Goal: Transaction & Acquisition: Download file/media

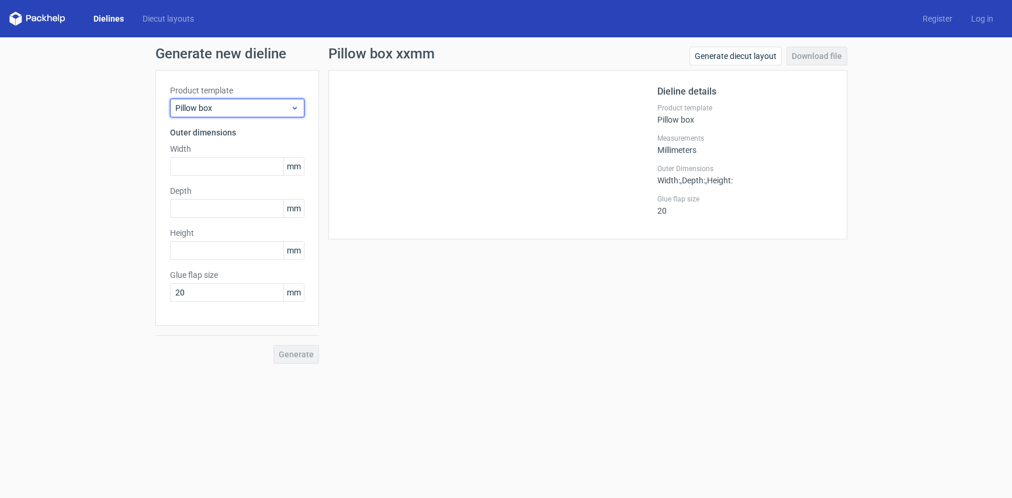
click at [262, 106] on span "Pillow box" at bounding box center [232, 108] width 115 height 12
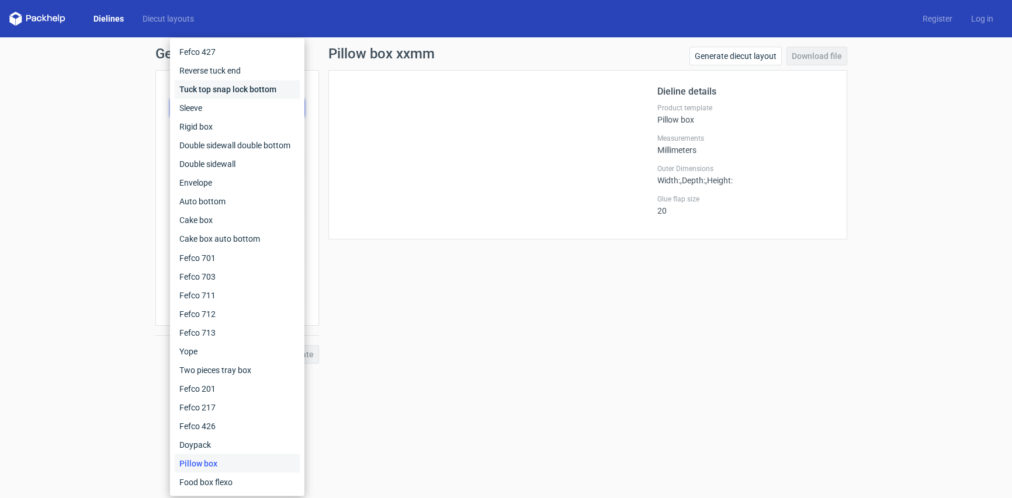
click at [266, 93] on div "Tuck top snap lock bottom" at bounding box center [237, 89] width 125 height 19
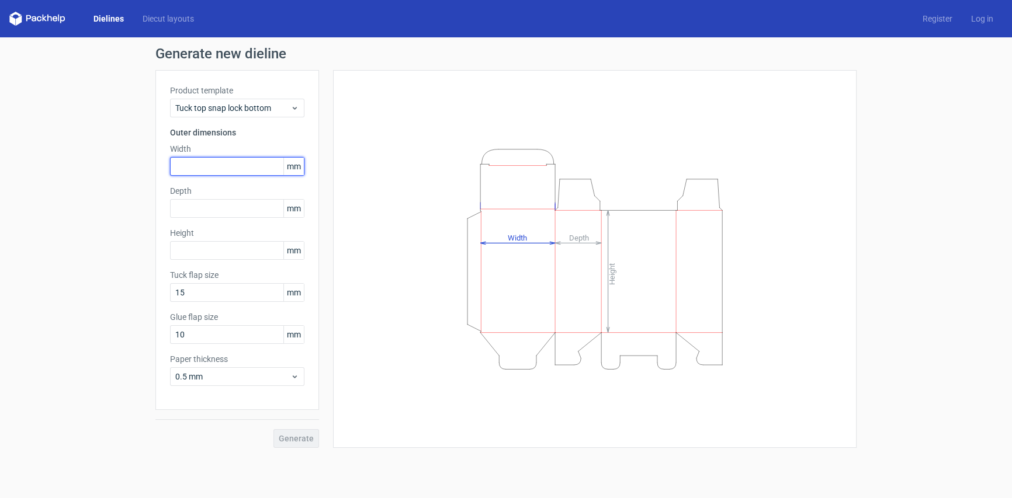
click at [226, 164] on input "text" at bounding box center [237, 166] width 134 height 19
type input "180"
click at [232, 203] on input "text" at bounding box center [237, 208] width 134 height 19
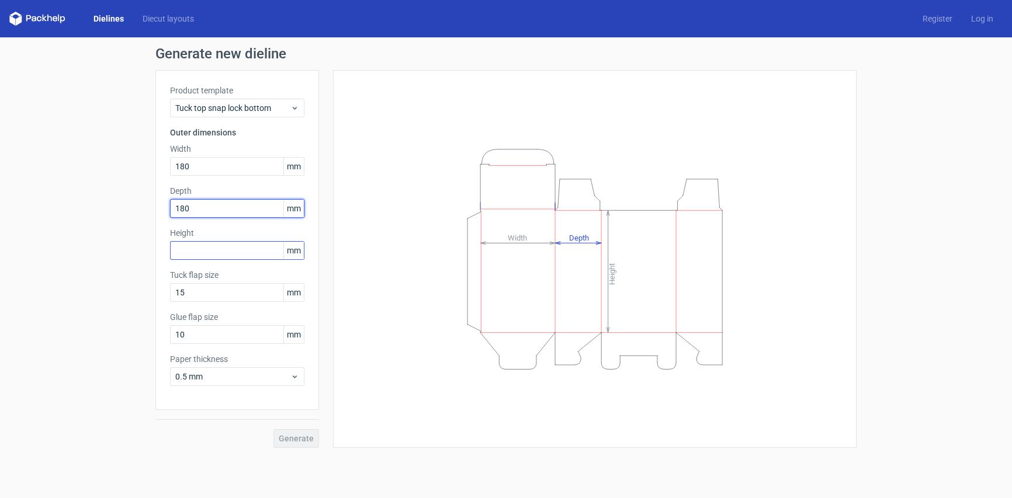
type input "180"
click at [216, 244] on input "text" at bounding box center [237, 250] width 134 height 19
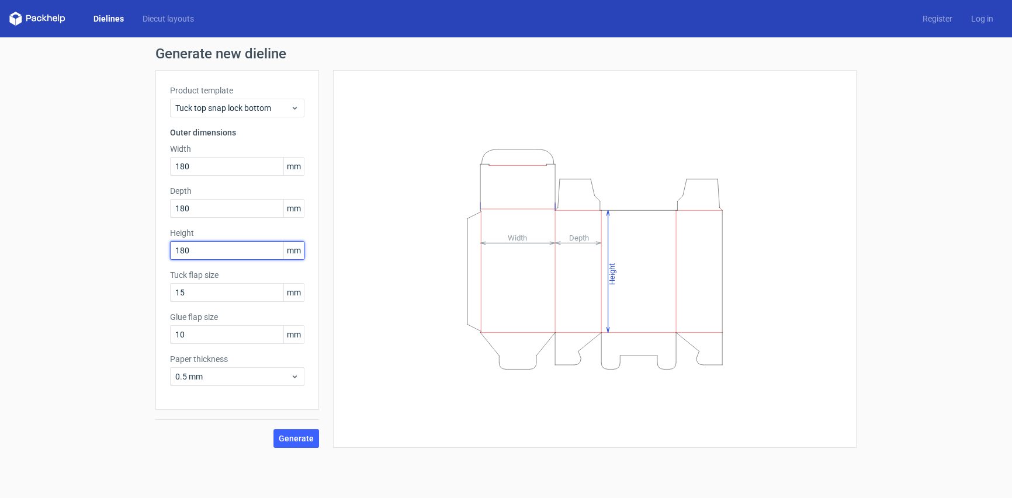
type input "180"
click at [420, 362] on icon "Height Depth Width" at bounding box center [595, 260] width 351 height 234
click at [316, 436] on button "Generate" at bounding box center [296, 439] width 46 height 19
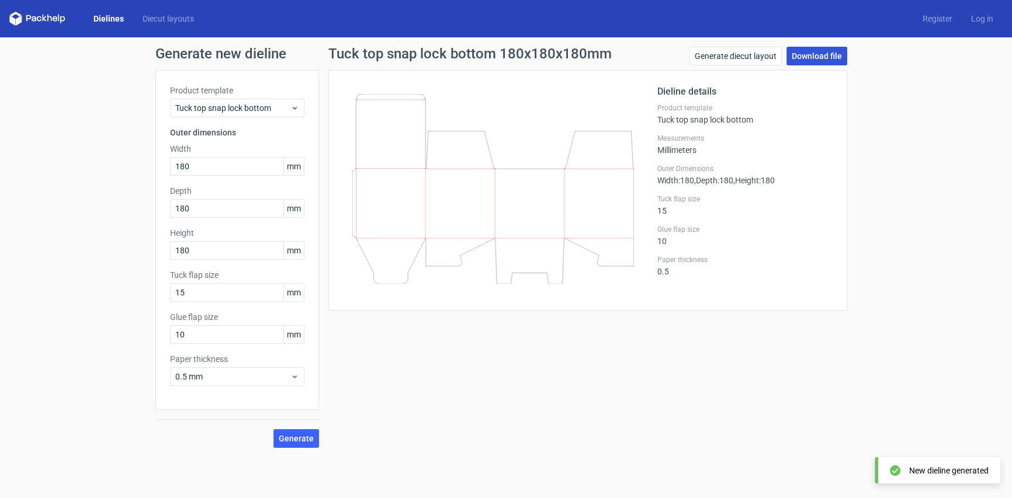
click at [825, 51] on link "Download file" at bounding box center [817, 56] width 61 height 19
